Goal: Task Accomplishment & Management: Use online tool/utility

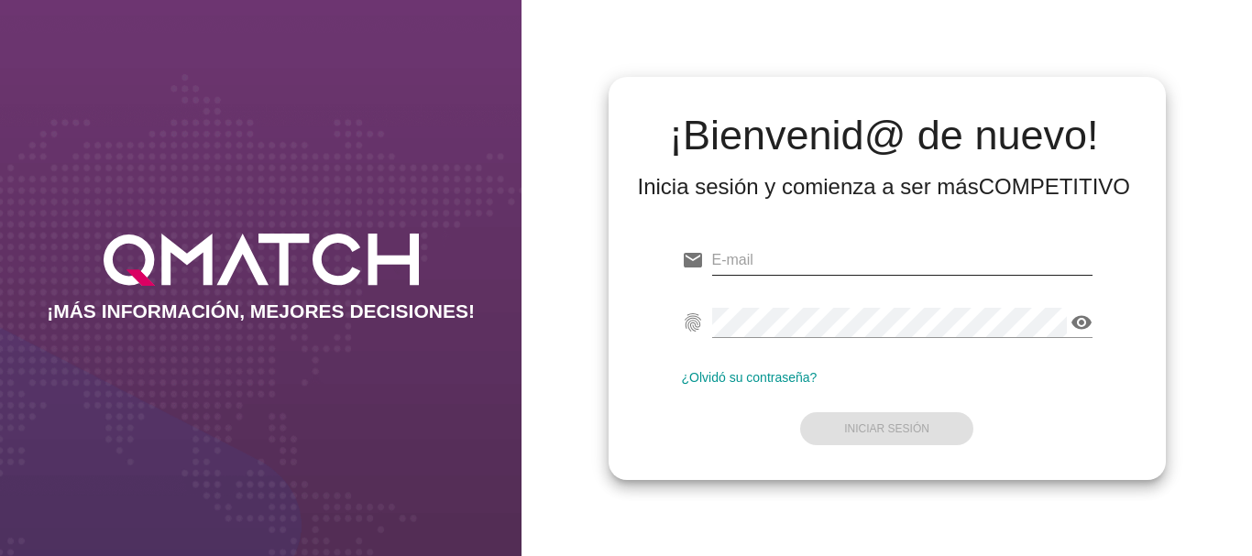
click at [740, 254] on input "email" at bounding box center [902, 260] width 380 height 29
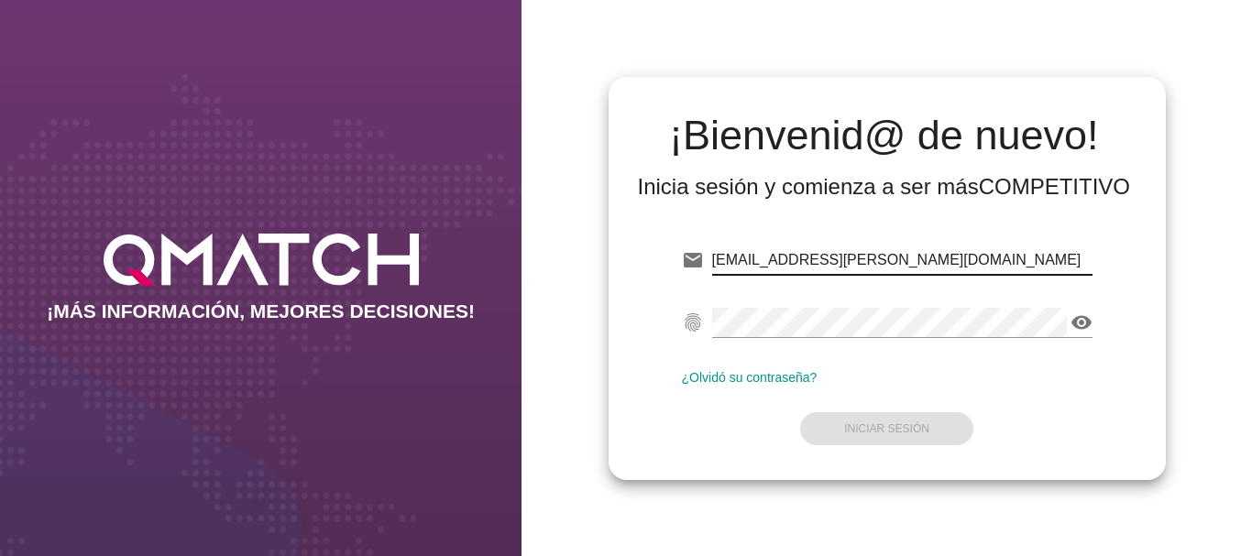
type input "[EMAIL_ADDRESS][PERSON_NAME][DOMAIN_NAME]"
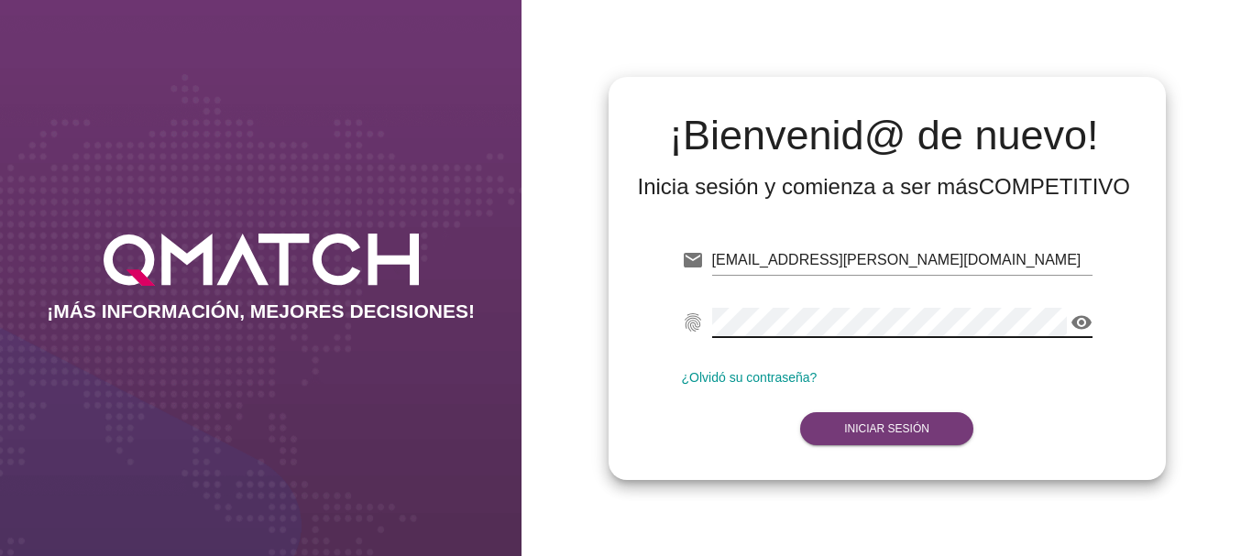
click at [890, 422] on strong "Iniciar Sesión" at bounding box center [886, 428] width 85 height 13
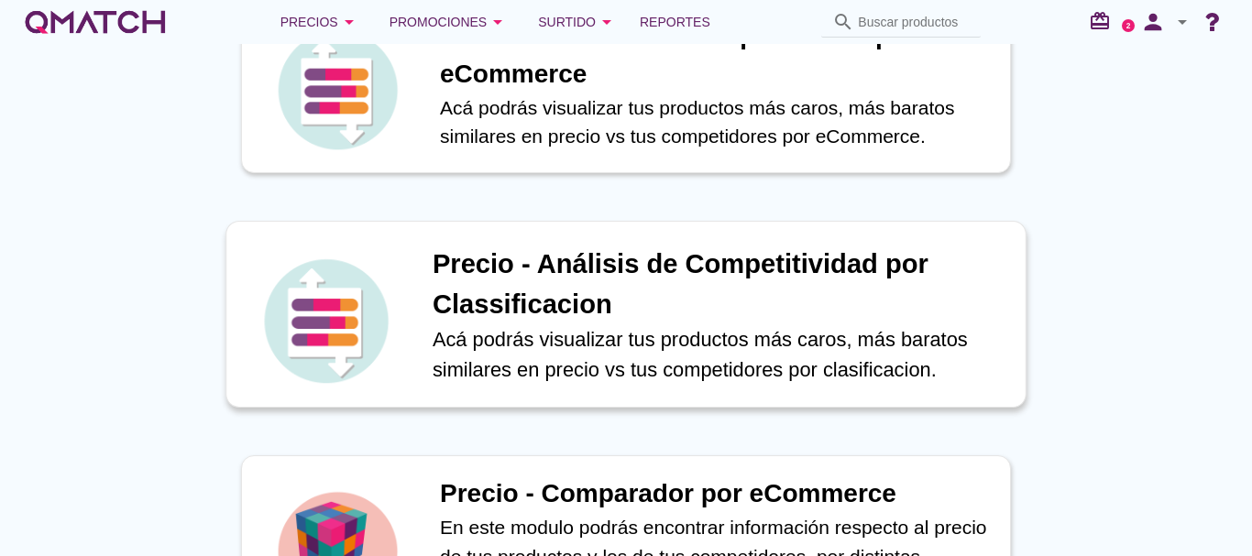
scroll to position [550, 0]
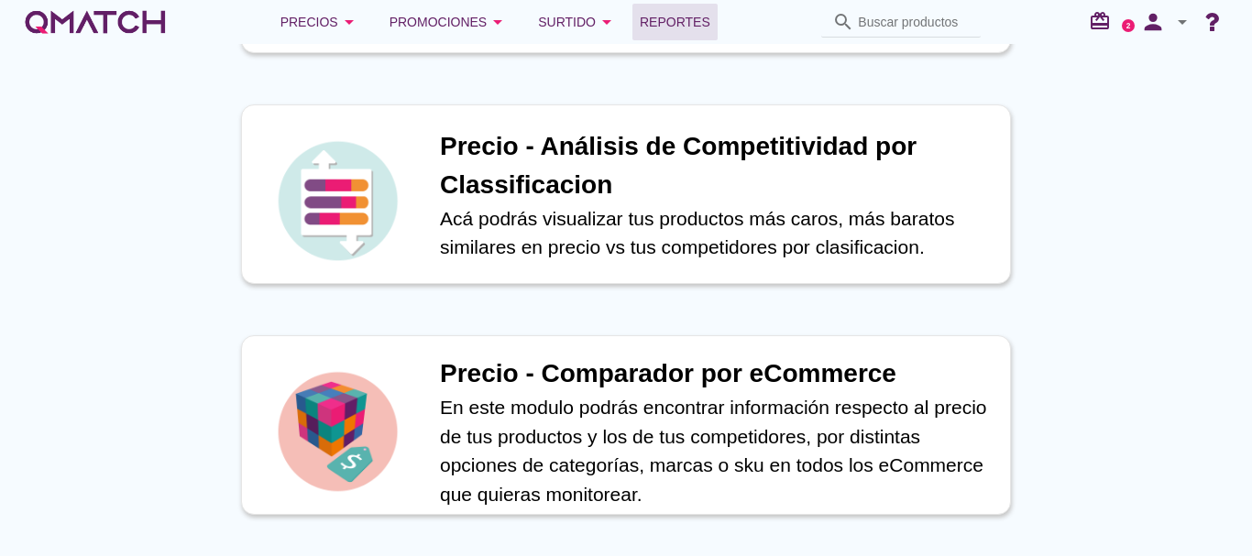
click at [681, 16] on span "Reportes" at bounding box center [675, 22] width 71 height 22
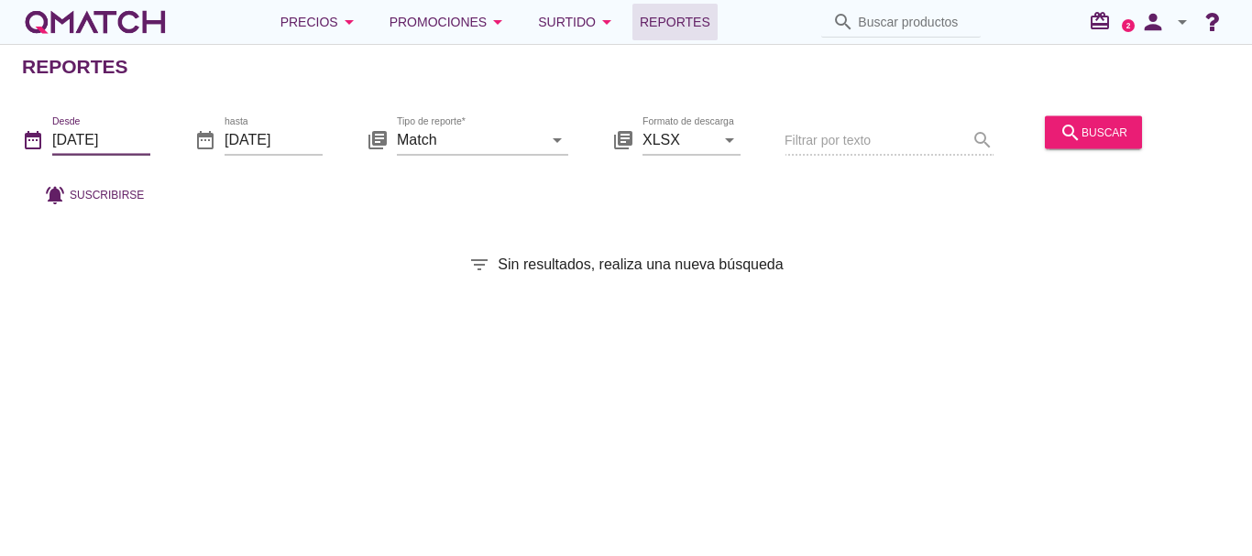
click at [93, 141] on input "[DATE]" at bounding box center [101, 139] width 98 height 29
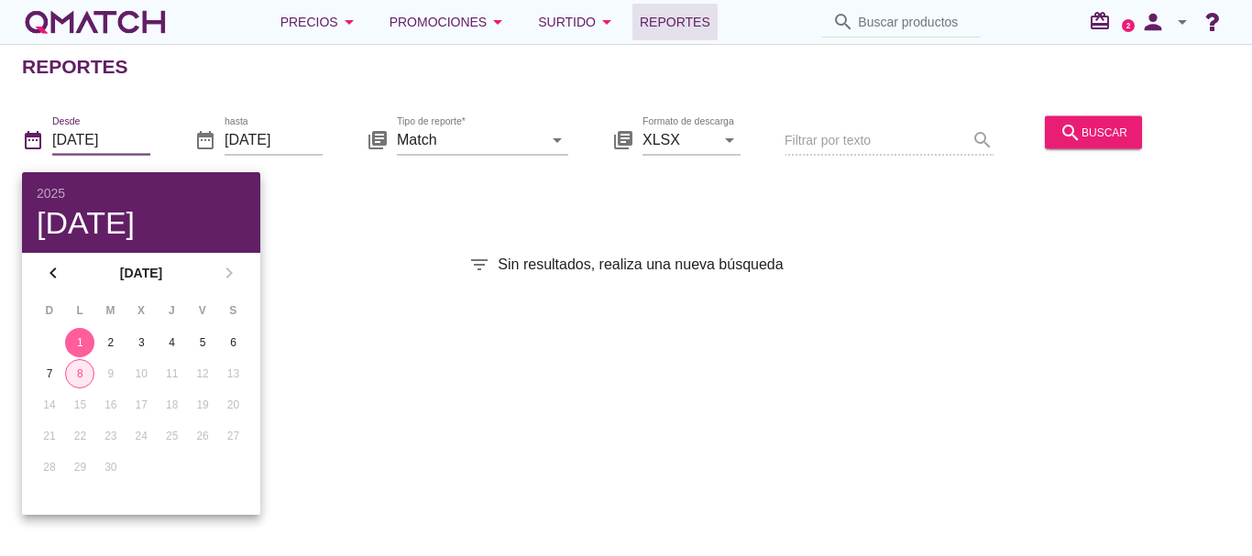
click at [83, 375] on div "8" at bounding box center [79, 374] width 27 height 16
type input "[DATE]"
click at [1089, 132] on div "search buscar" at bounding box center [1093, 132] width 68 height 22
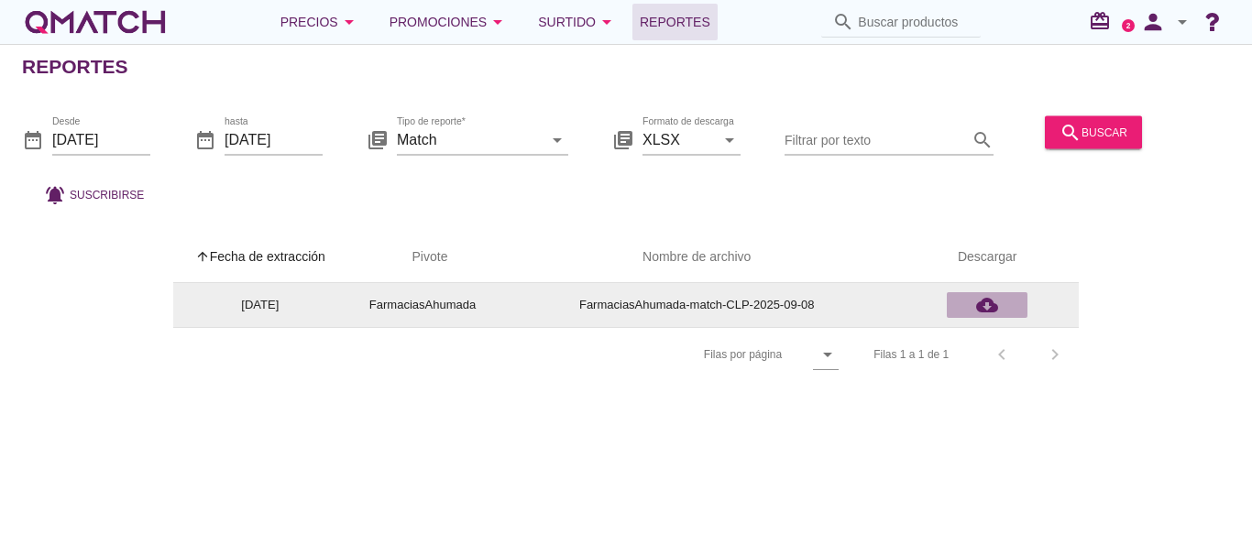
click at [986, 306] on icon "cloud_download" at bounding box center [987, 305] width 22 height 22
